Goal: Information Seeking & Learning: Find contact information

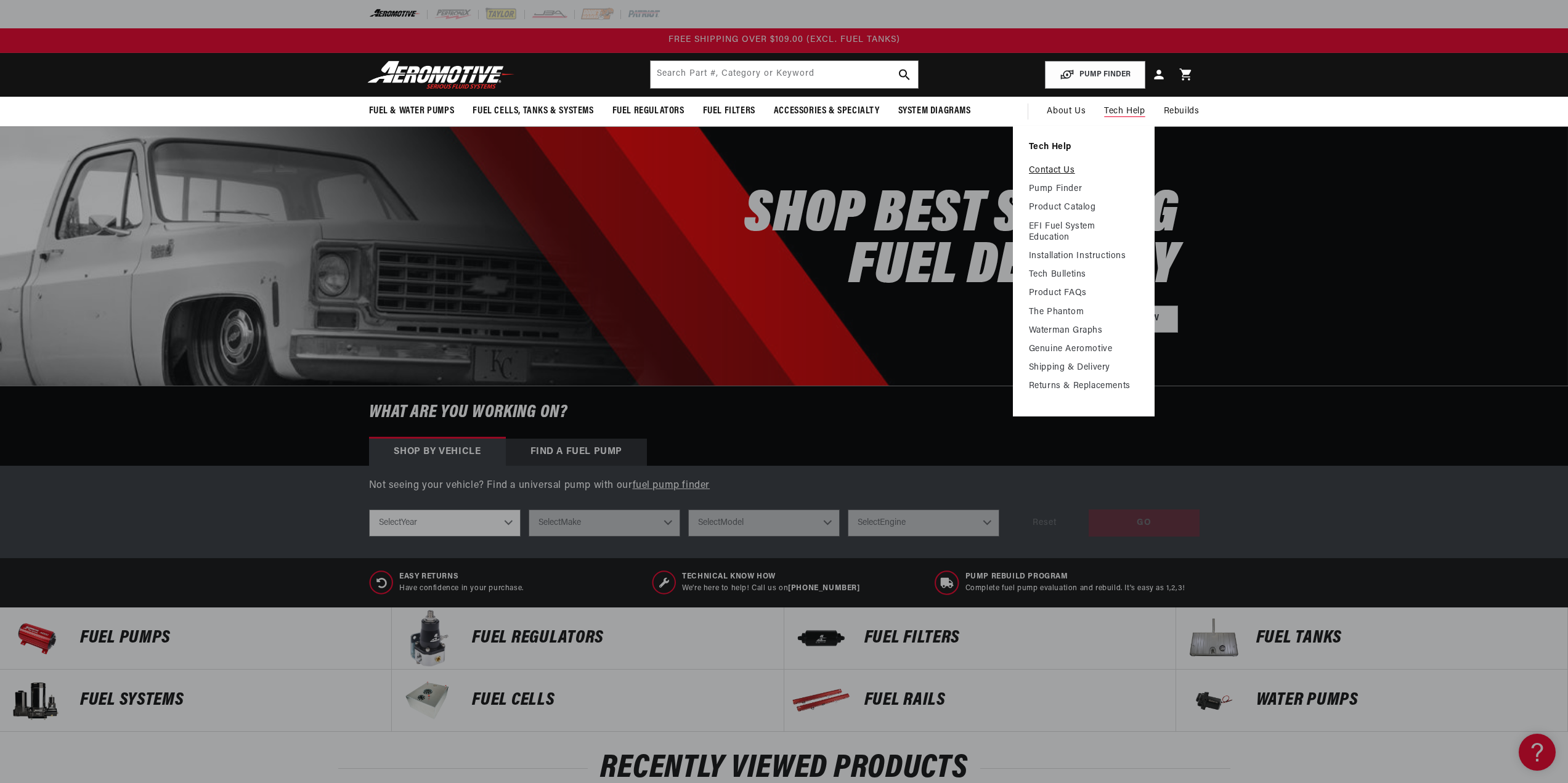
click at [1049, 166] on link "Contact Us" at bounding box center [1084, 171] width 110 height 11
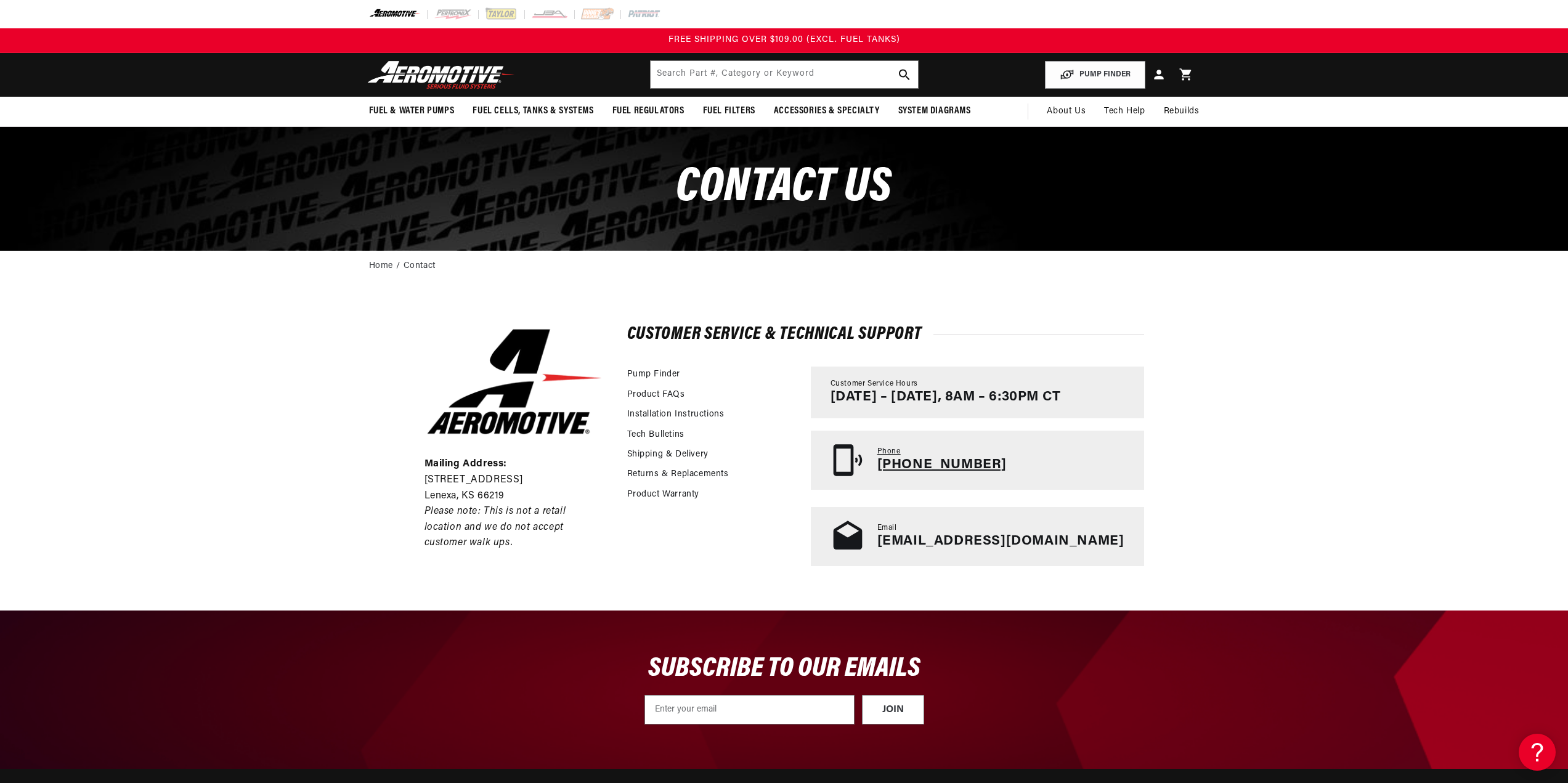
click at [996, 463] on p "[PHONE_NUMBER]" at bounding box center [942, 465] width 130 height 16
click at [357, 411] on div "Mailing Address: 10955 Mill Creek Road Lenexa, KS 66219 Please note: This is no…" at bounding box center [784, 446] width 1568 height 328
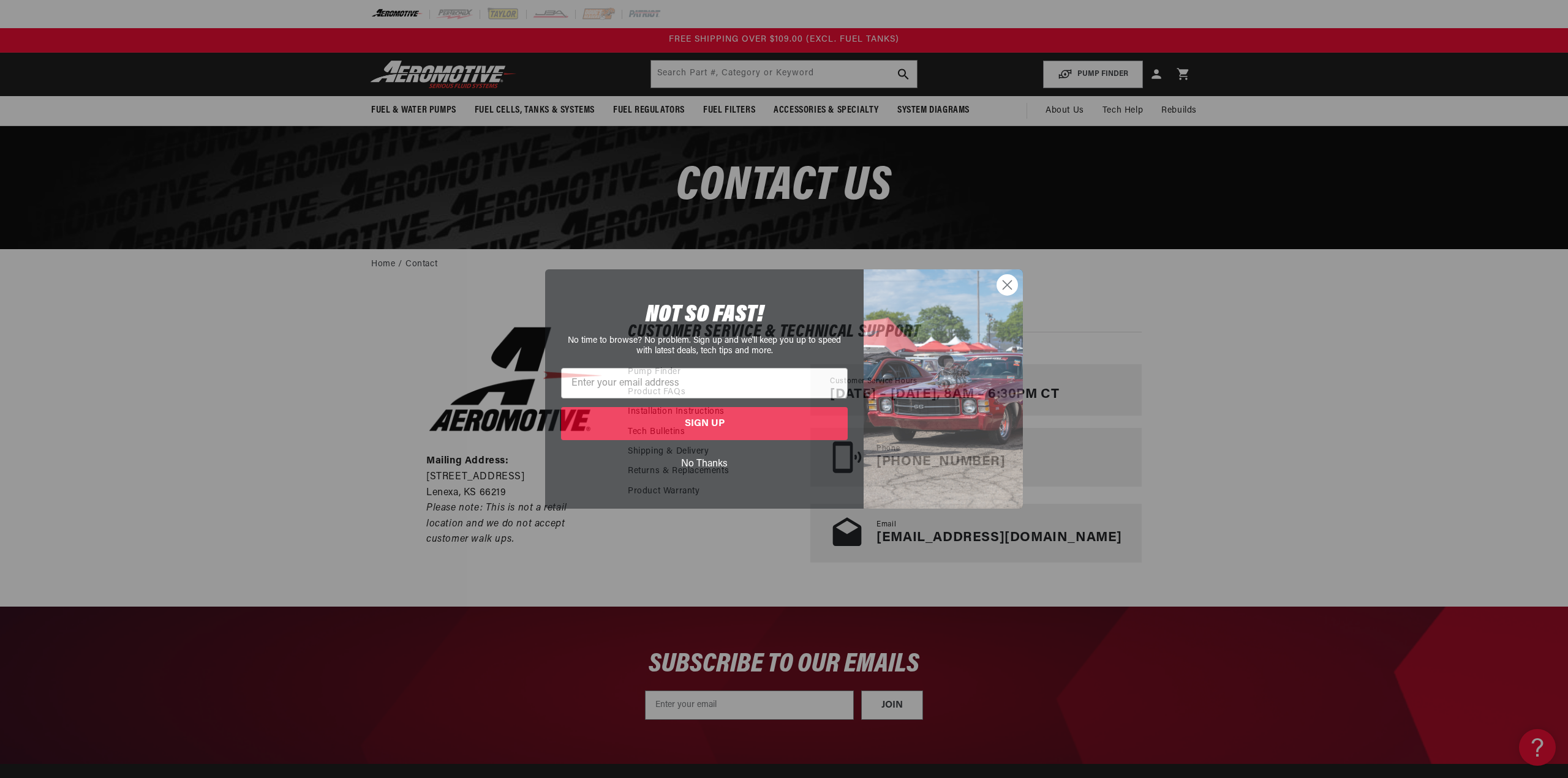
click at [704, 463] on button "No Thanks" at bounding box center [704, 464] width 286 height 23
